Goal: Task Accomplishment & Management: Manage account settings

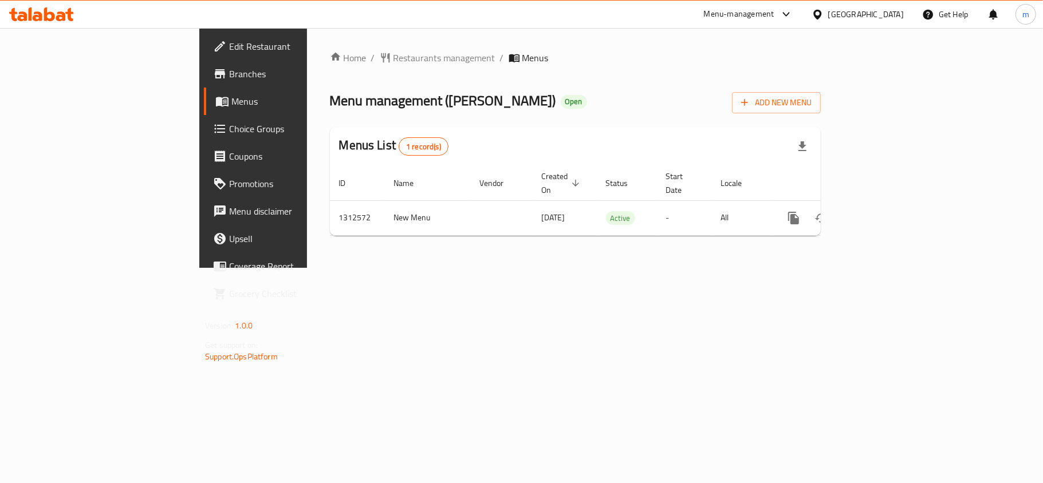
click at [229, 135] on span "Choice Groups" at bounding box center [296, 129] width 135 height 14
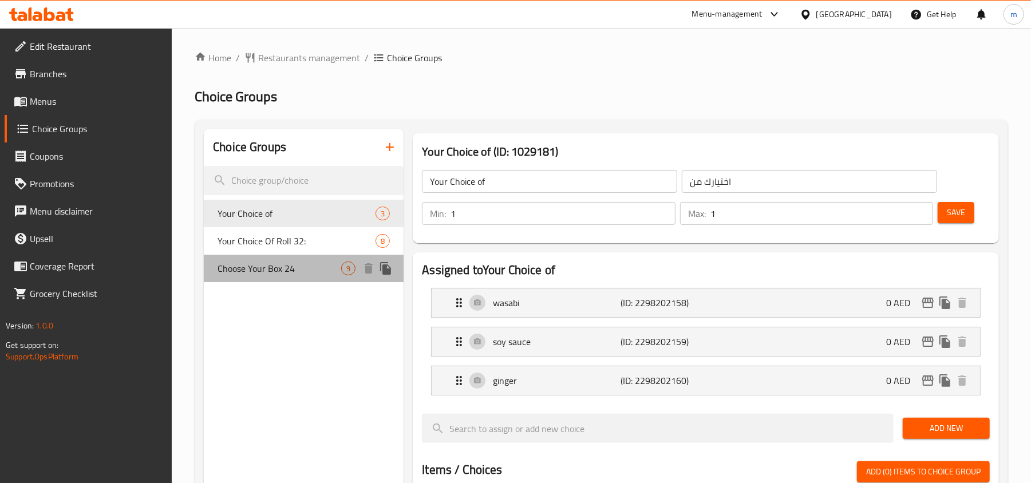
click at [273, 266] on span "Choose Your Box 24" at bounding box center [280, 269] width 124 height 14
type input "Choose Your Box 24"
type input "اختر صندوقك 24"
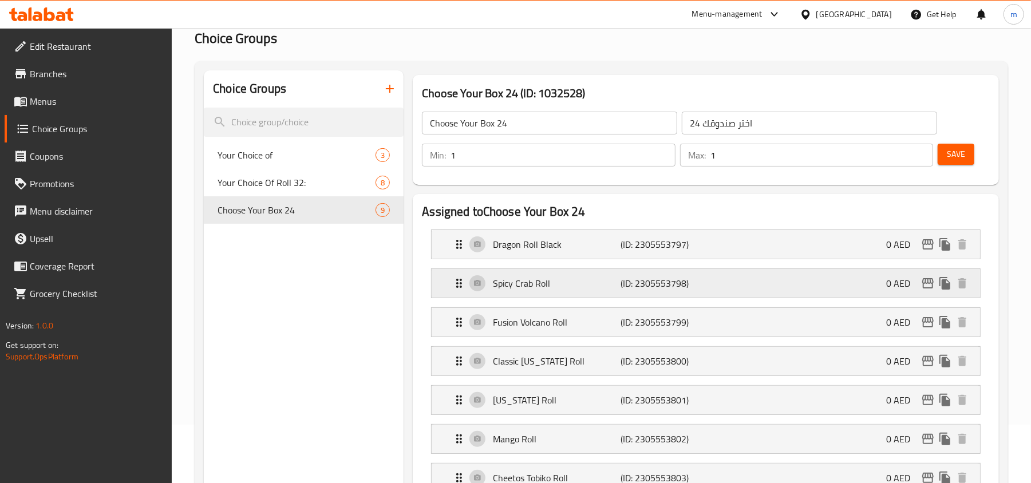
scroll to position [76, 0]
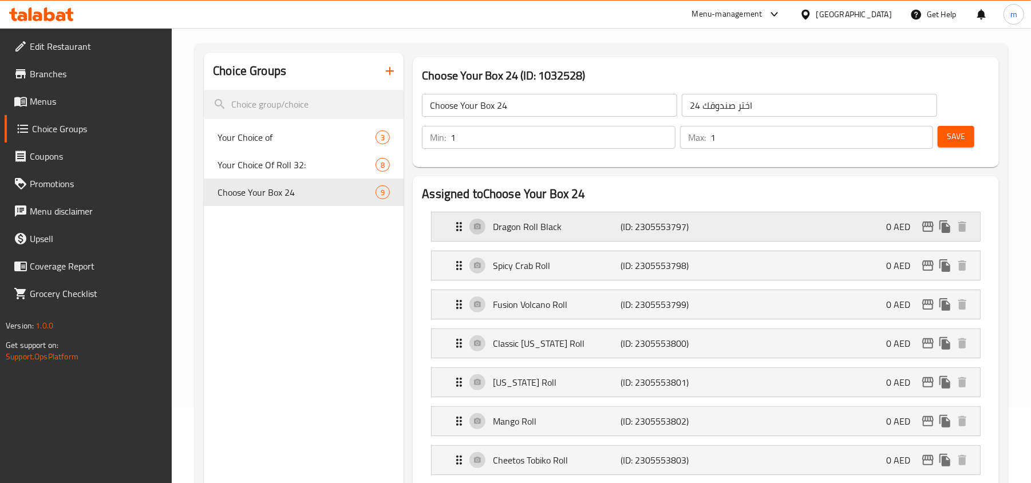
click at [459, 225] on icon "Expand" at bounding box center [459, 227] width 14 height 14
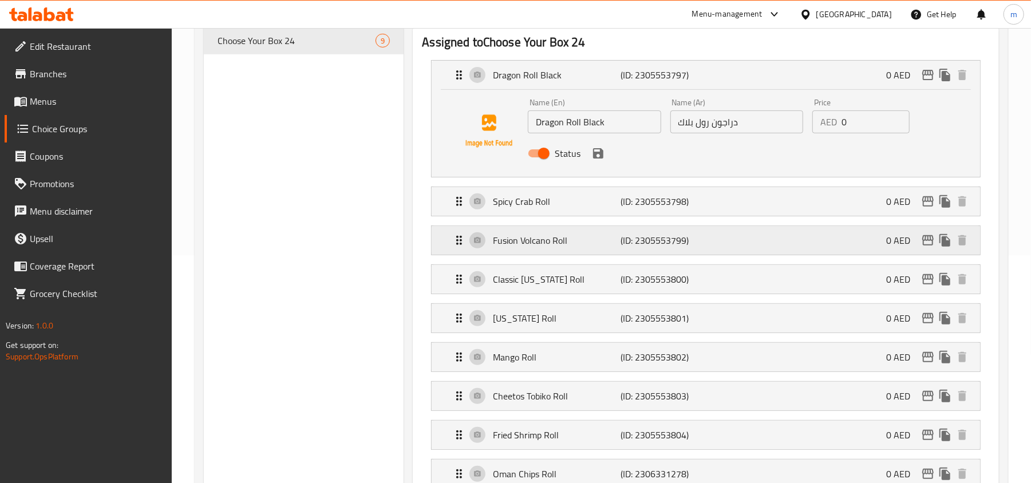
scroll to position [229, 0]
click at [459, 207] on icon "Expand" at bounding box center [459, 201] width 14 height 14
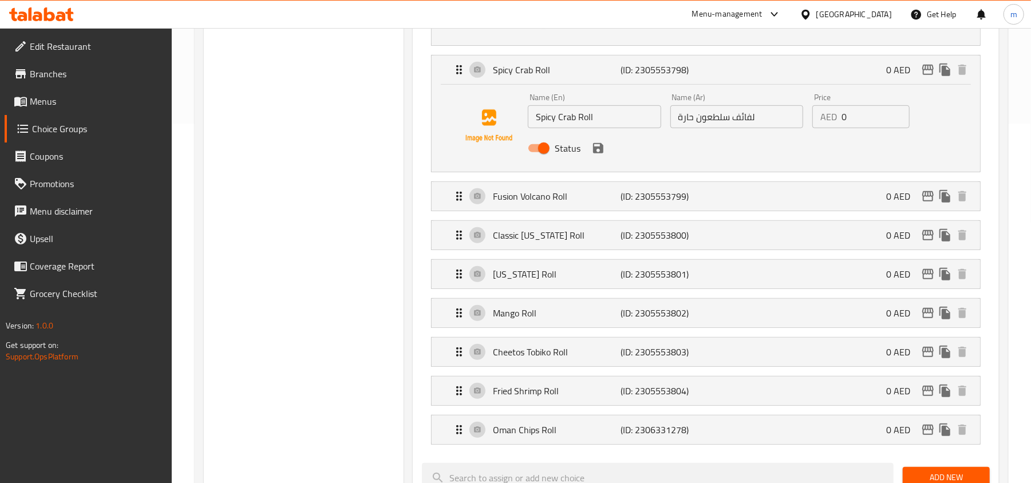
scroll to position [381, 0]
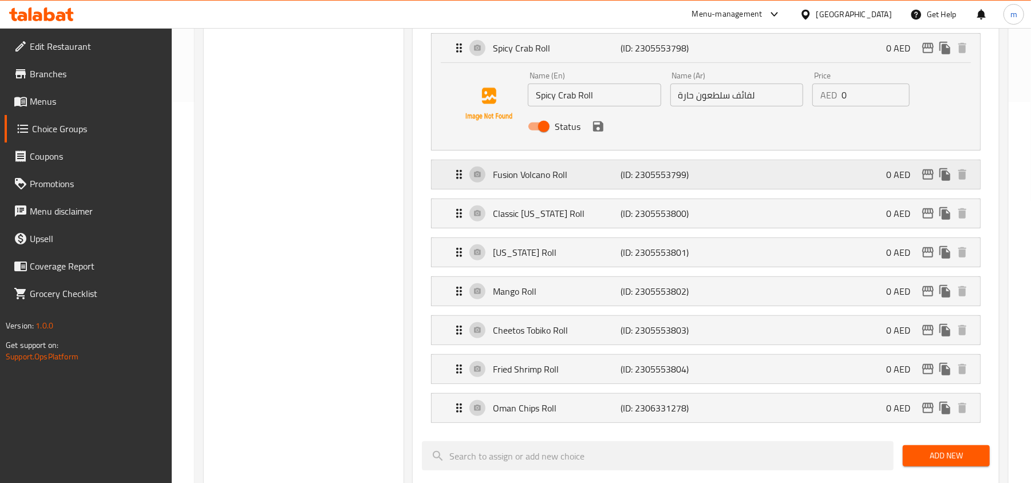
click at [452, 177] on div "Fusion Volcano Roll (ID: 2305553799) 0 AED" at bounding box center [706, 174] width 548 height 29
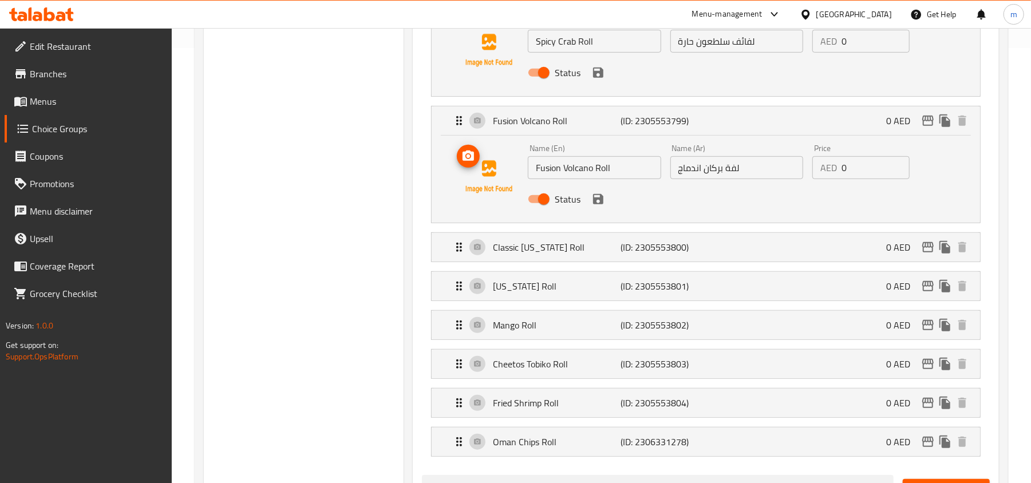
scroll to position [458, 0]
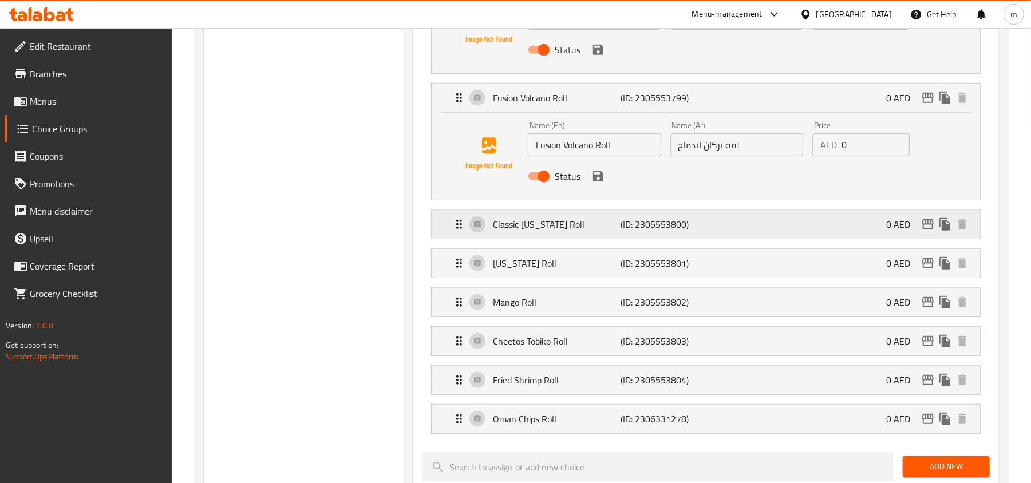
click at [464, 237] on div "Classic [US_STATE] Roll (ID: 2305553800) 0 AED" at bounding box center [709, 224] width 514 height 29
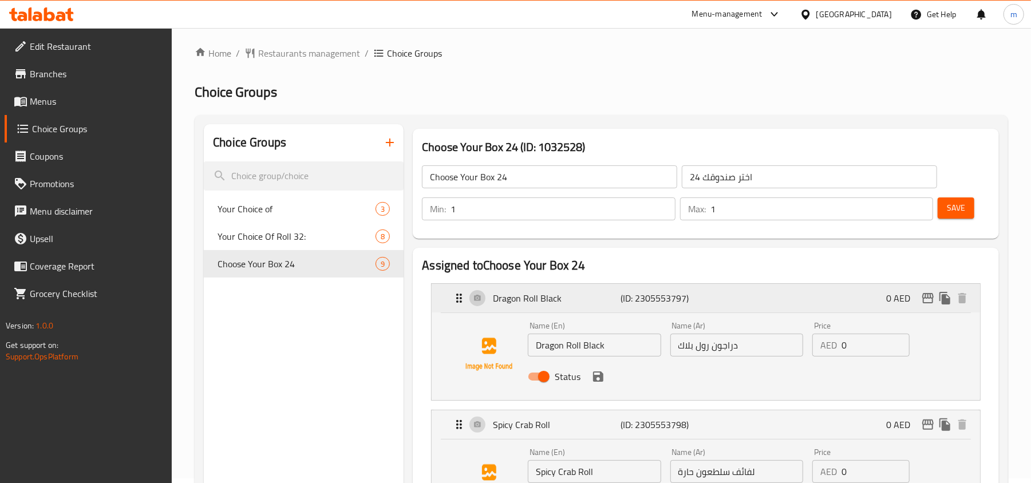
scroll to position [0, 0]
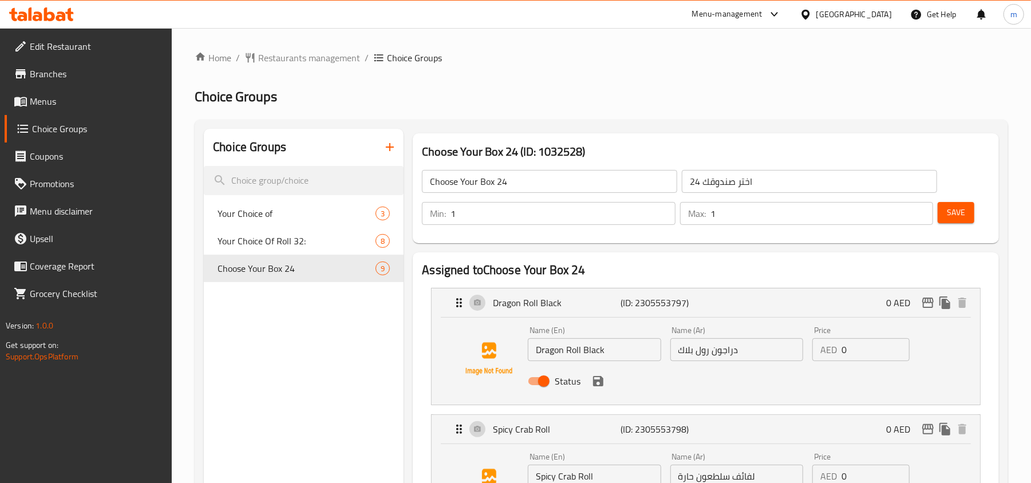
click at [15, 27] on div "Menu-management [GEOGRAPHIC_DATA] Get Help m" at bounding box center [515, 14] width 1031 height 27
click at [23, 19] on icon at bounding box center [22, 16] width 10 height 10
